Goal: Task Accomplishment & Management: Manage account settings

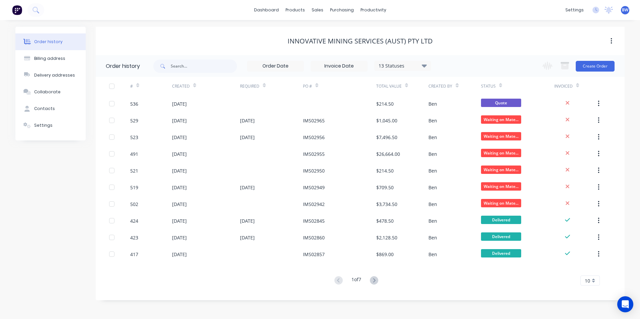
click at [327, 102] on div at bounding box center [339, 103] width 73 height 17
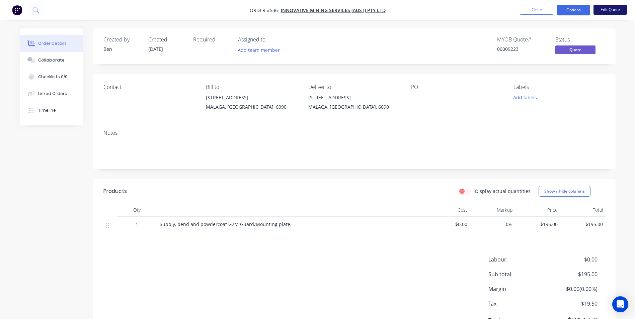
click at [598, 9] on button "Edit Quote" at bounding box center [609, 10] width 33 height 10
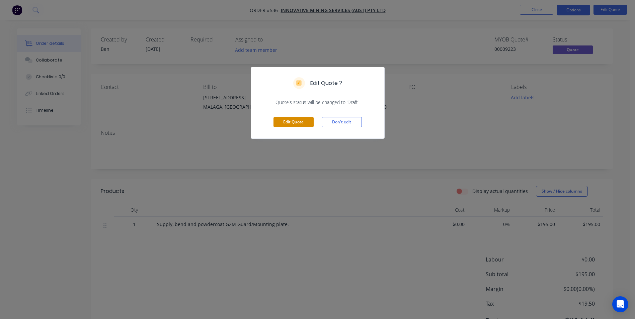
click at [283, 121] on button "Edit Quote" at bounding box center [293, 122] width 40 height 10
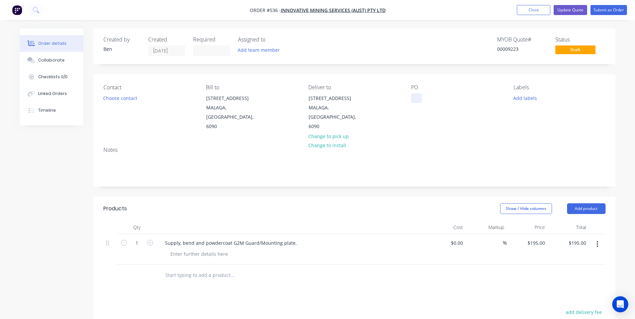
click at [413, 95] on div at bounding box center [416, 98] width 11 height 10
click at [601, 12] on button "Submit as Order" at bounding box center [608, 10] width 36 height 10
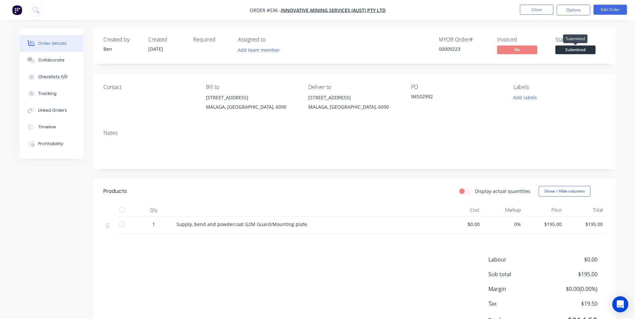
click at [569, 50] on span "Submitted" at bounding box center [575, 49] width 40 height 8
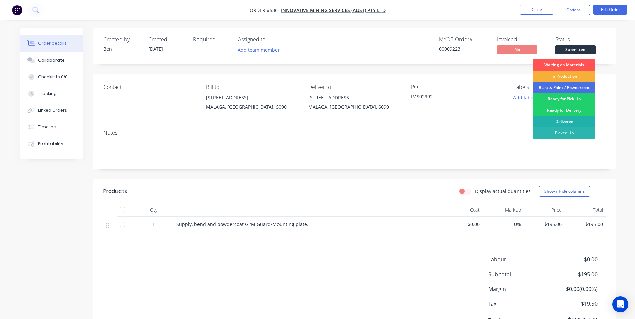
click at [561, 121] on div "Delivered" at bounding box center [564, 121] width 62 height 11
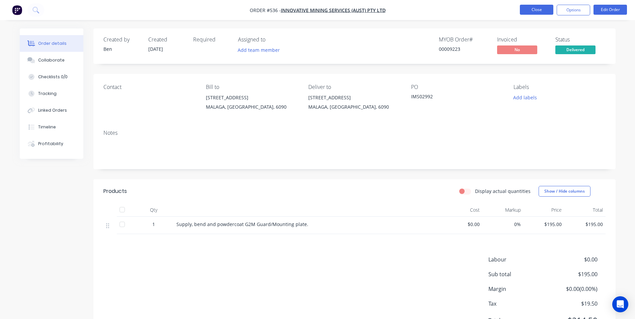
click at [545, 10] on button "Close" at bounding box center [536, 10] width 33 height 10
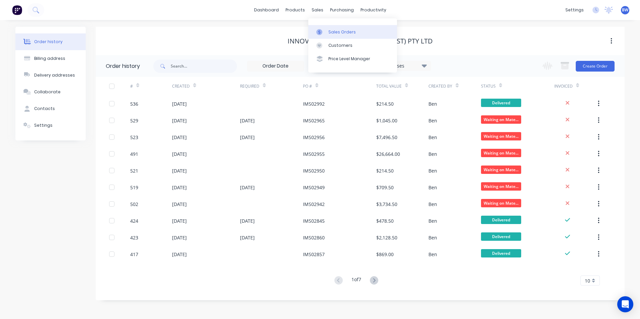
click at [326, 28] on link "Sales Orders" at bounding box center [352, 31] width 89 height 13
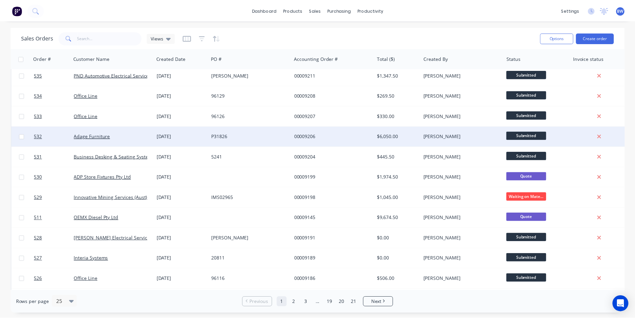
scroll to position [67, 0]
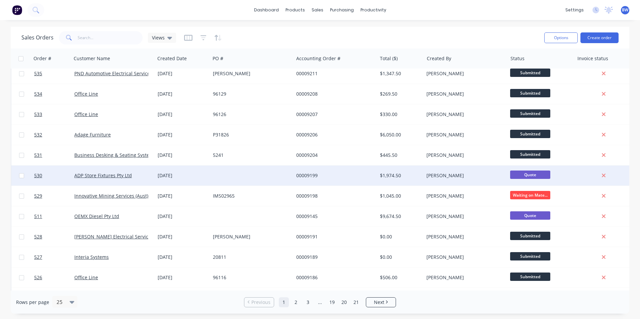
click at [118, 179] on div "ADP Store Fixtures Pty Ltd" at bounding box center [113, 176] width 83 height 20
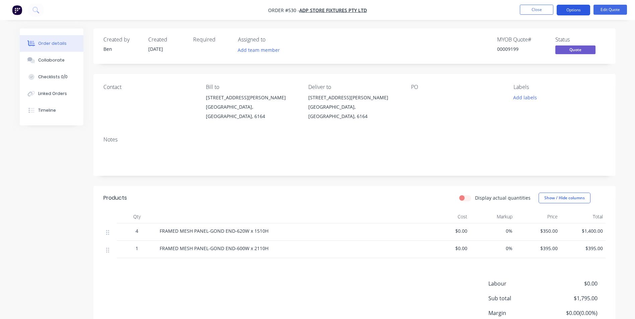
click at [571, 12] on button "Options" at bounding box center [572, 10] width 33 height 11
click at [620, 35] on div "Order details Collaborate Checklists 0/0 Linked Orders Timeline Order details C…" at bounding box center [317, 202] width 609 height 349
click at [616, 13] on button "Edit Quote" at bounding box center [609, 10] width 33 height 10
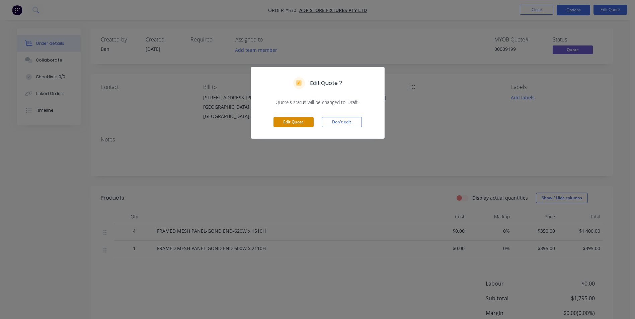
click at [310, 120] on button "Edit Quote" at bounding box center [293, 122] width 40 height 10
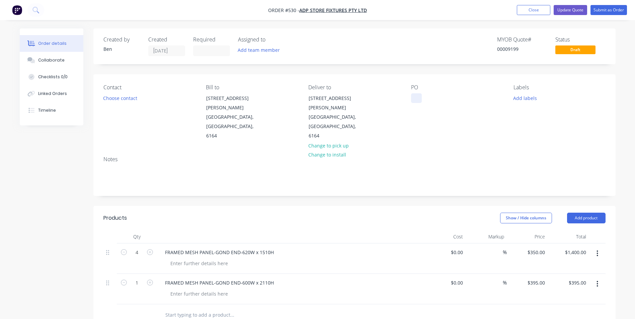
click at [416, 95] on div at bounding box center [416, 98] width 11 height 10
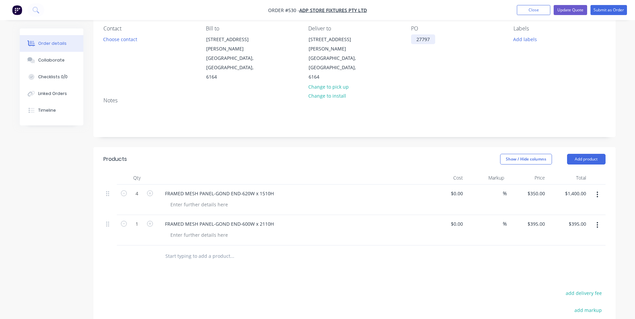
scroll to position [67, 0]
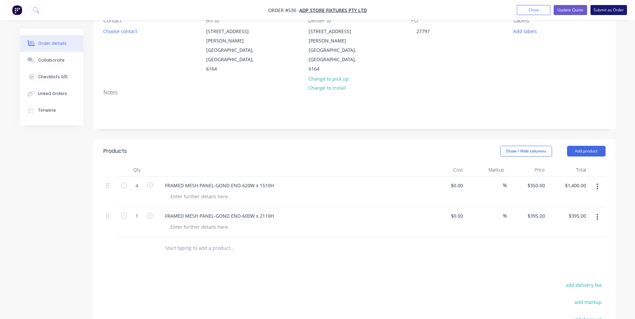
click at [601, 12] on button "Submit as Order" at bounding box center [608, 10] width 36 height 10
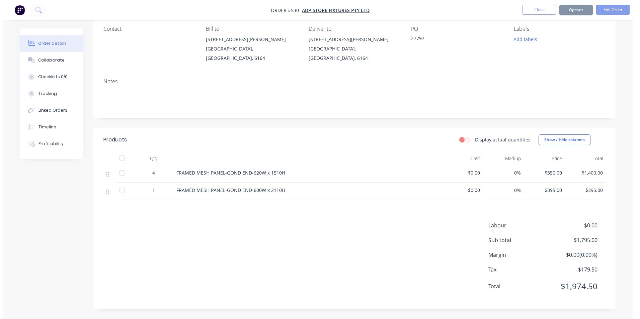
scroll to position [0, 0]
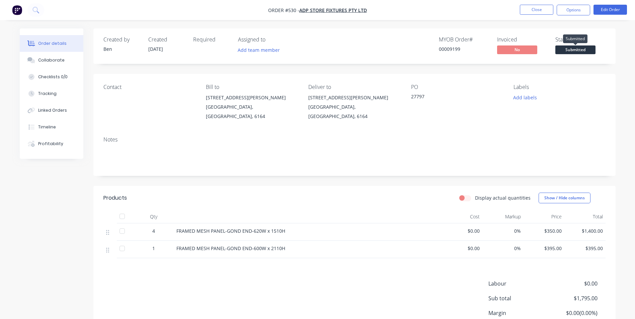
click at [575, 49] on span "Submitted" at bounding box center [575, 49] width 40 height 8
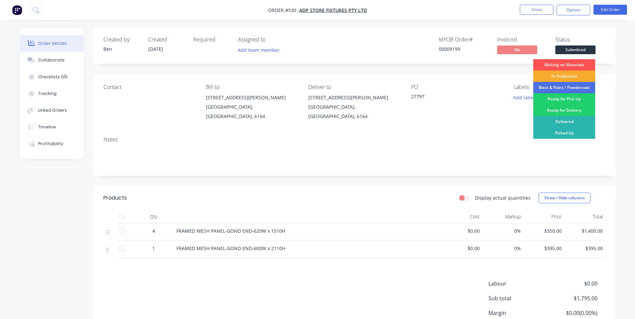
click at [568, 77] on div "In Production" at bounding box center [564, 76] width 62 height 11
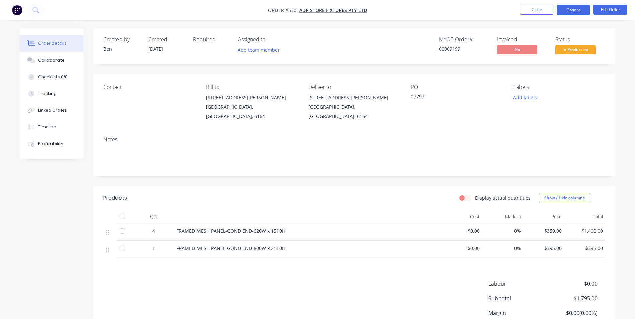
click at [568, 11] on button "Options" at bounding box center [572, 10] width 33 height 11
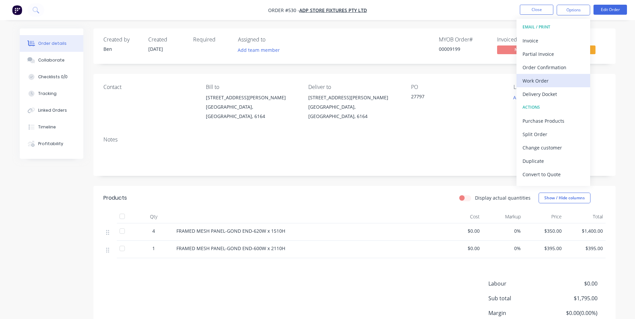
click at [548, 80] on div "Work Order" at bounding box center [553, 81] width 62 height 10
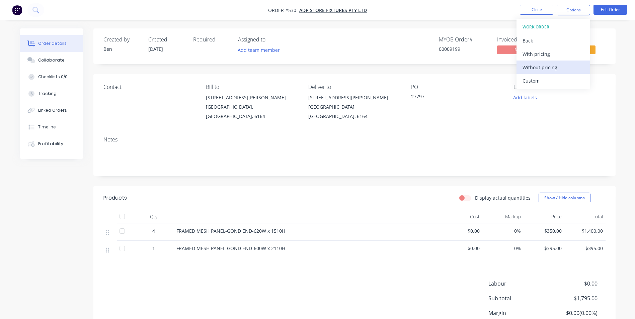
click at [549, 69] on div "Without pricing" at bounding box center [553, 68] width 62 height 10
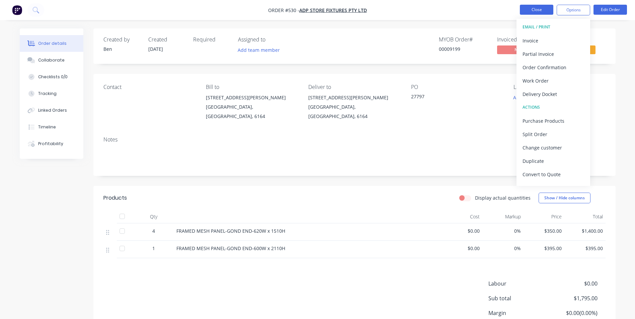
click at [536, 5] on button "Close" at bounding box center [536, 10] width 33 height 10
